Goal: Register for event/course

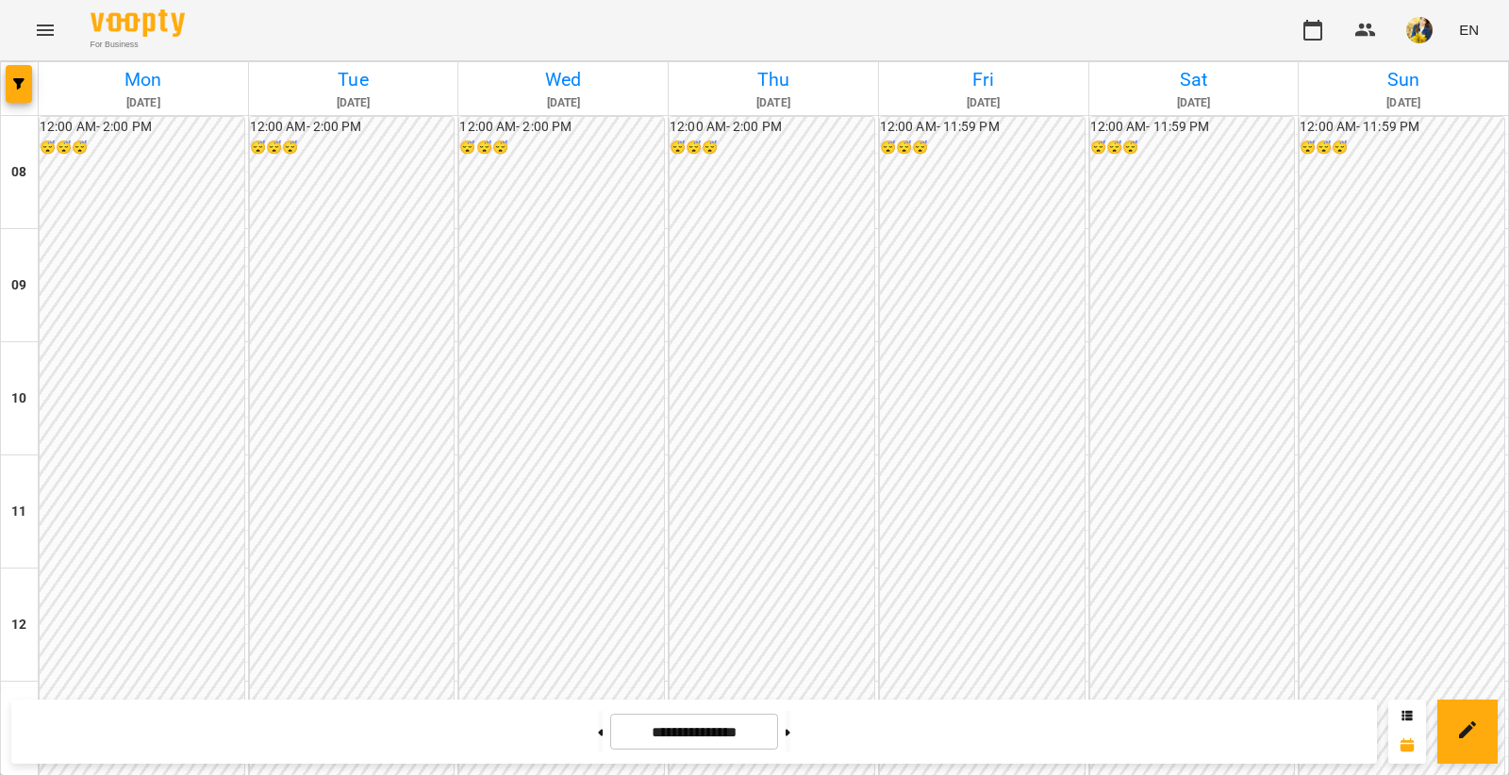
scroll to position [947, 0]
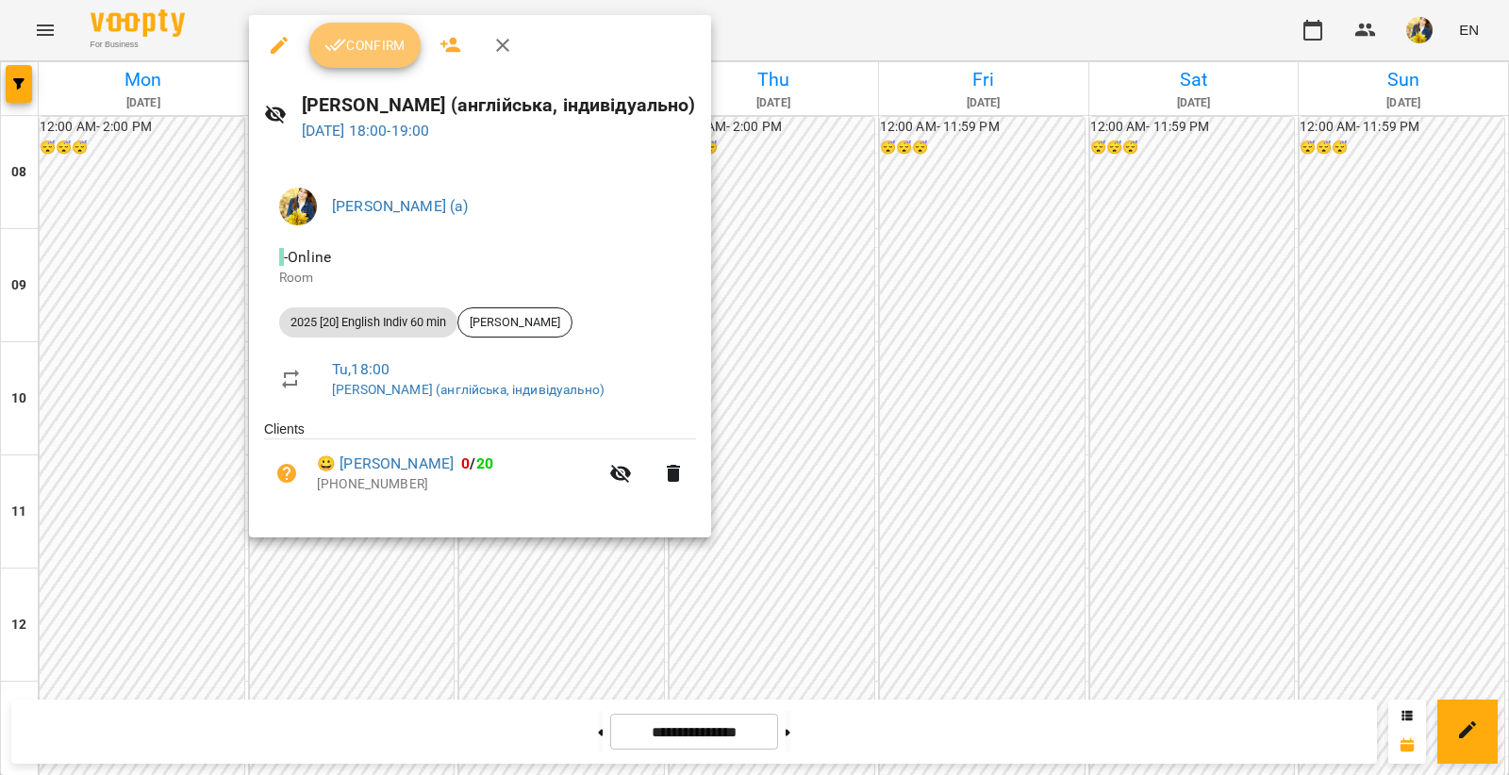
click at [372, 52] on span "Confirm" at bounding box center [364, 45] width 81 height 23
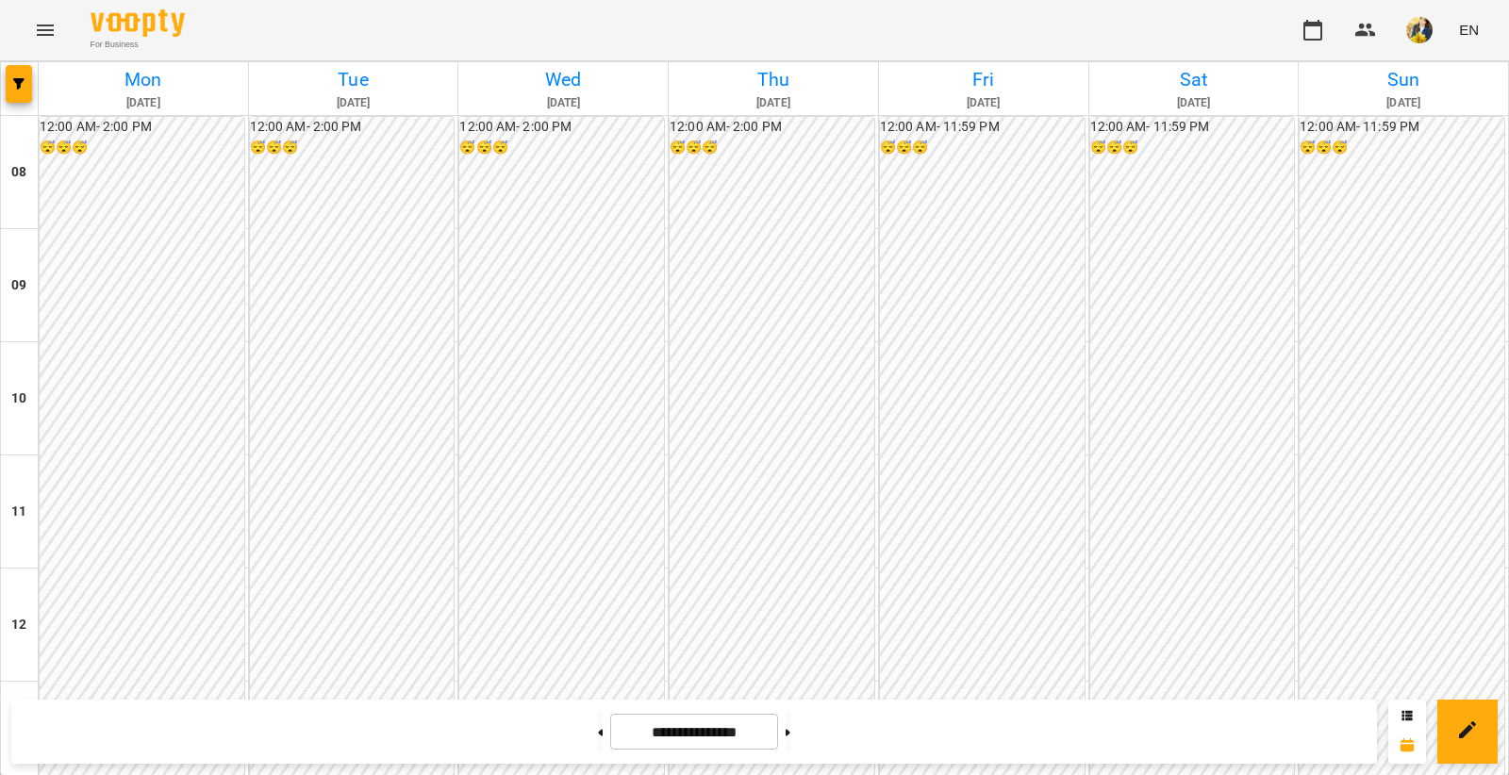
scroll to position [736, 0]
